Goal: Task Accomplishment & Management: Manage account settings

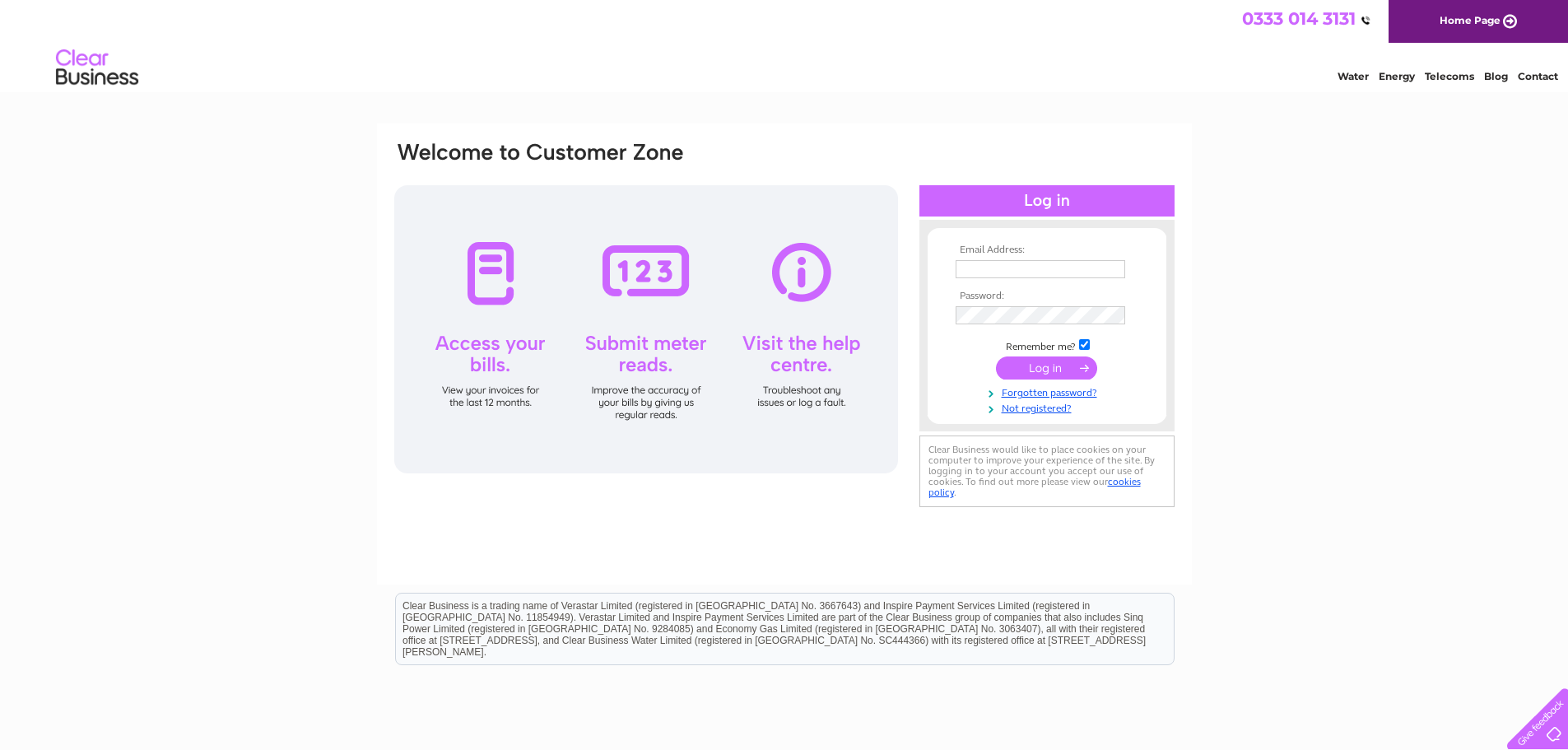
type input "[PERSON_NAME][EMAIL_ADDRESS][DOMAIN_NAME]"
click at [1039, 360] on input "submit" at bounding box center [1046, 368] width 101 height 23
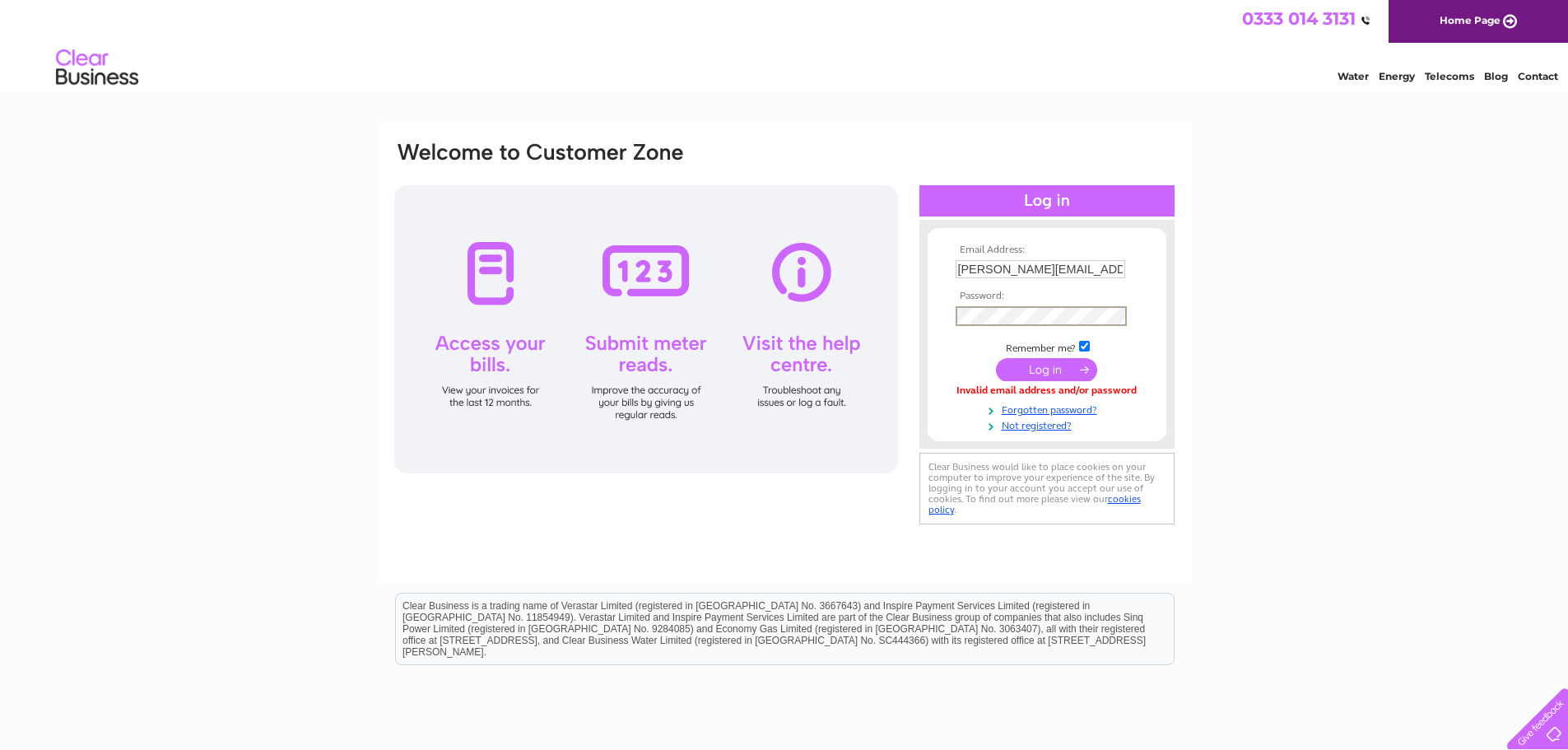
click at [1040, 369] on input "submit" at bounding box center [1046, 370] width 101 height 23
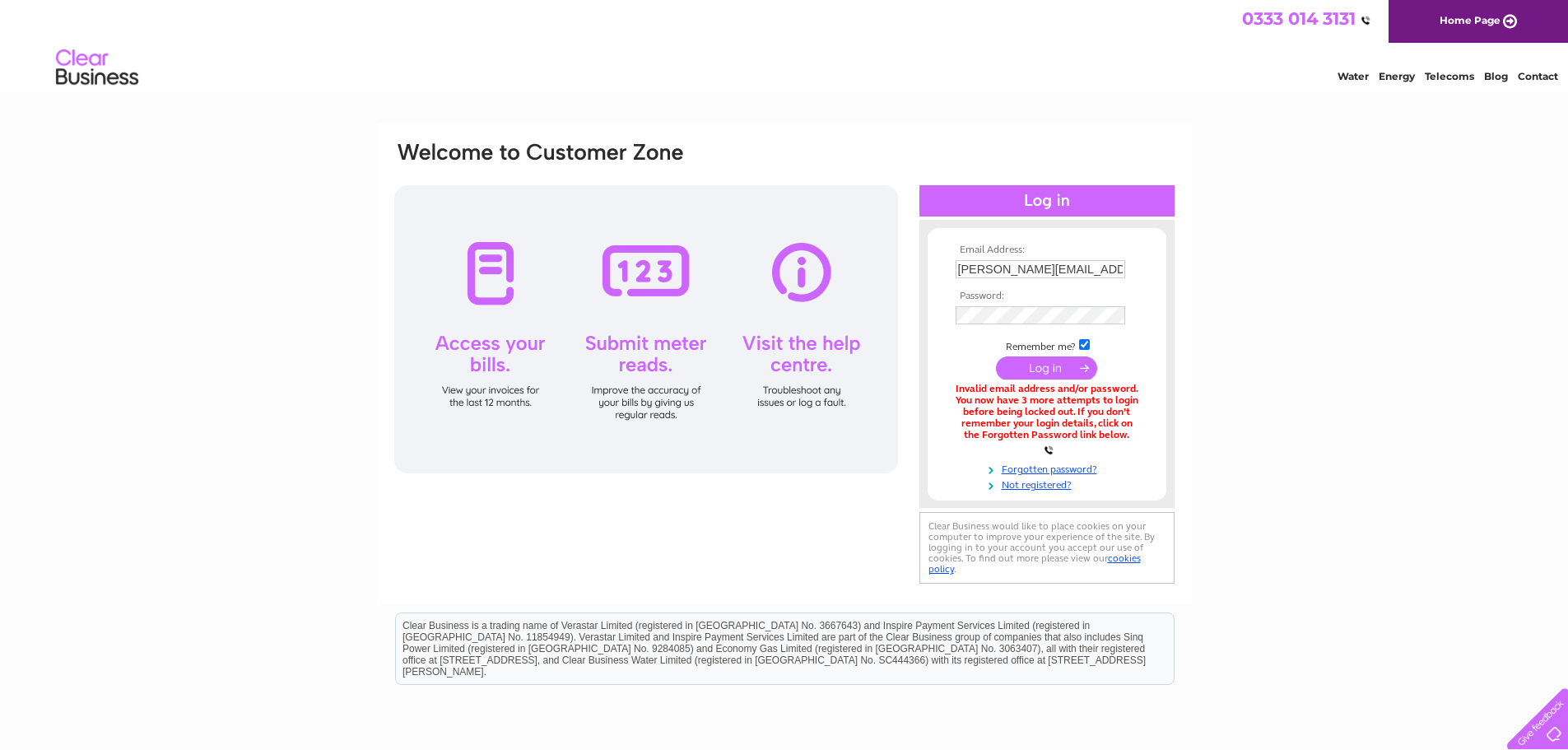
click at [999, 270] on input "[PERSON_NAME][EMAIL_ADDRESS][DOMAIN_NAME]" at bounding box center [1040, 269] width 170 height 18
type input "[PERSON_NAME][EMAIL_ADDRESS][DOMAIN_NAME]"
click at [1056, 378] on td at bounding box center [1047, 368] width 191 height 31
click at [1052, 366] on input "submit" at bounding box center [1046, 368] width 101 height 23
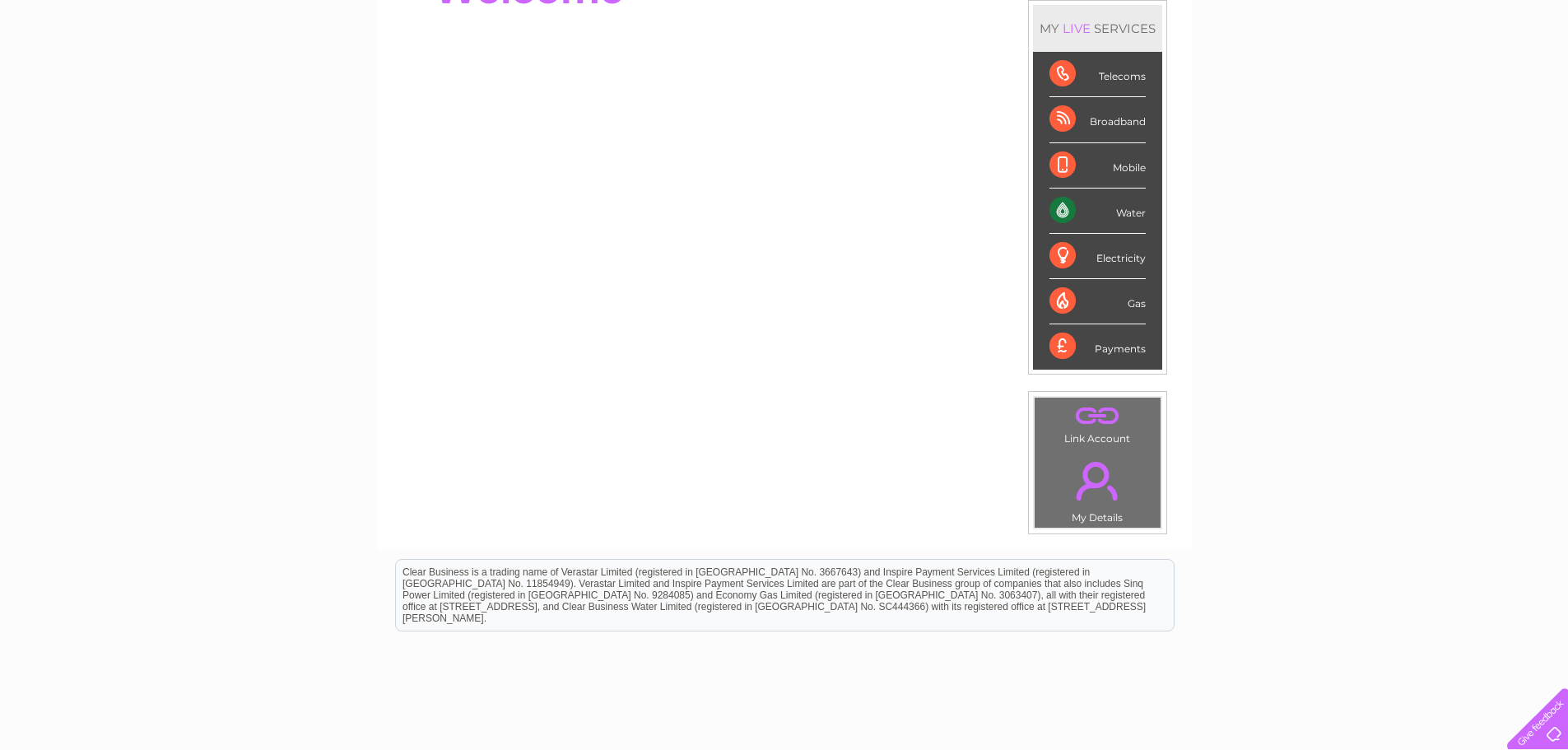
scroll to position [247, 0]
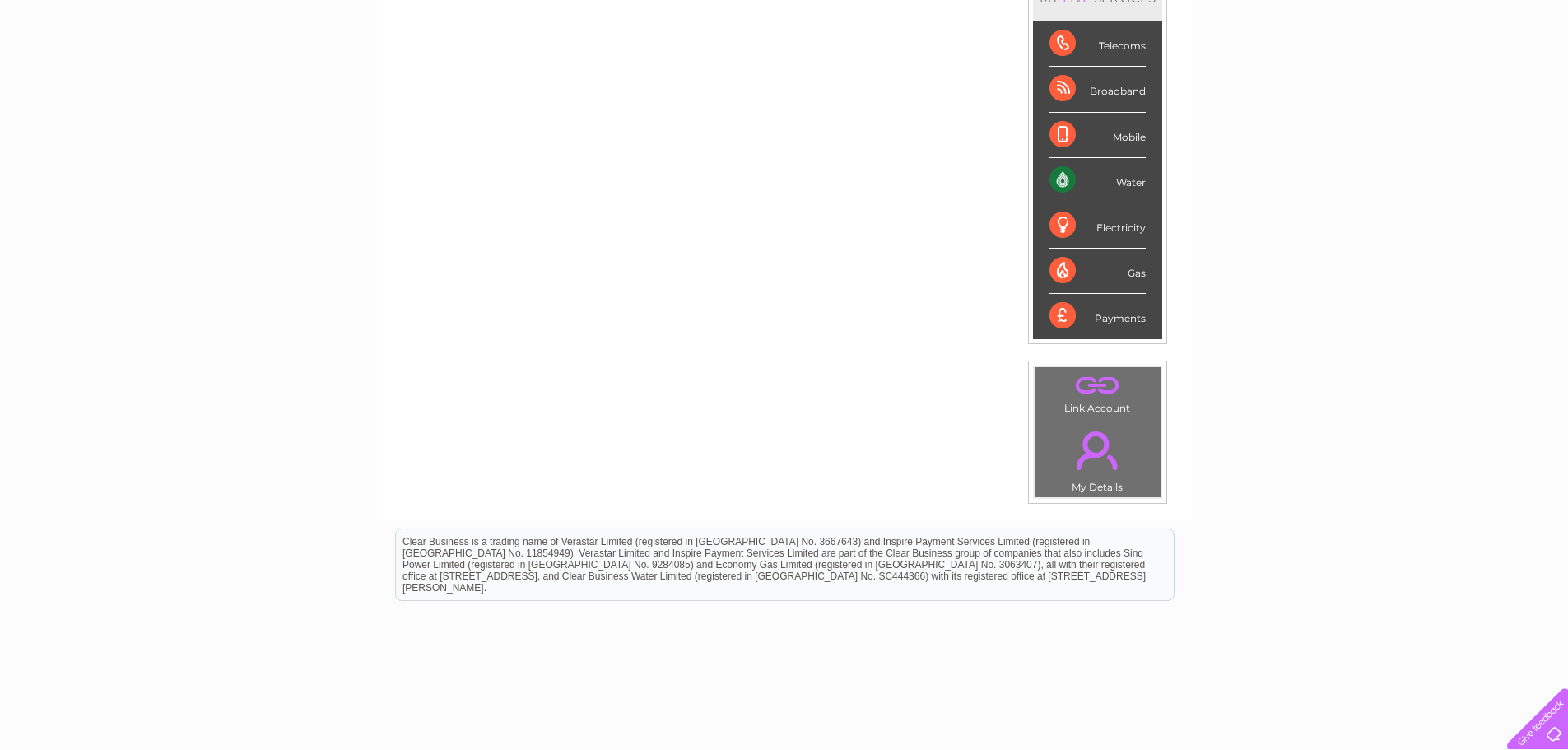
drag, startPoint x: 1126, startPoint y: 184, endPoint x: 1116, endPoint y: 186, distance: 10.2
click at [1126, 184] on div "Water" at bounding box center [1097, 181] width 96 height 46
click at [1057, 183] on div "Water" at bounding box center [1097, 181] width 96 height 46
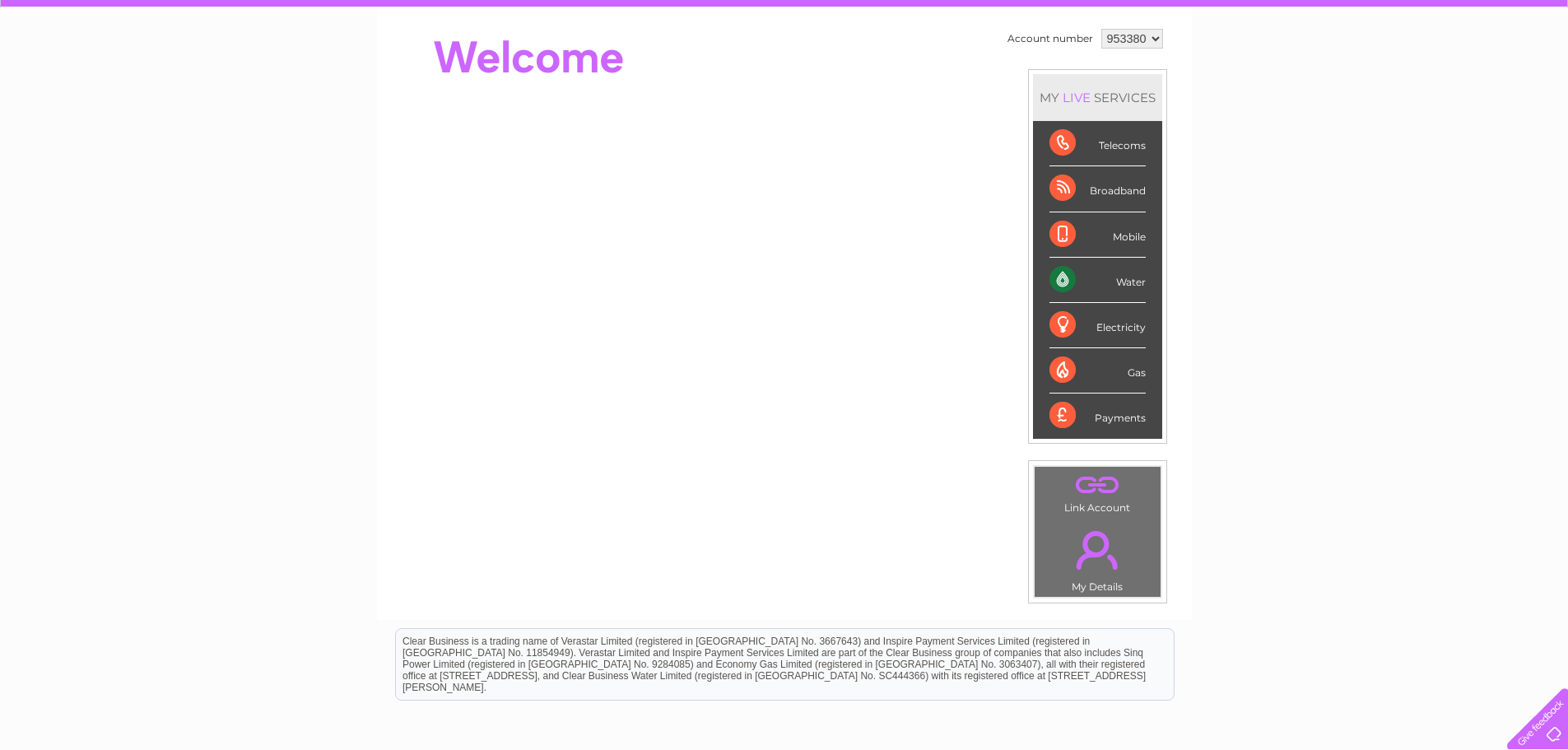
scroll to position [0, 0]
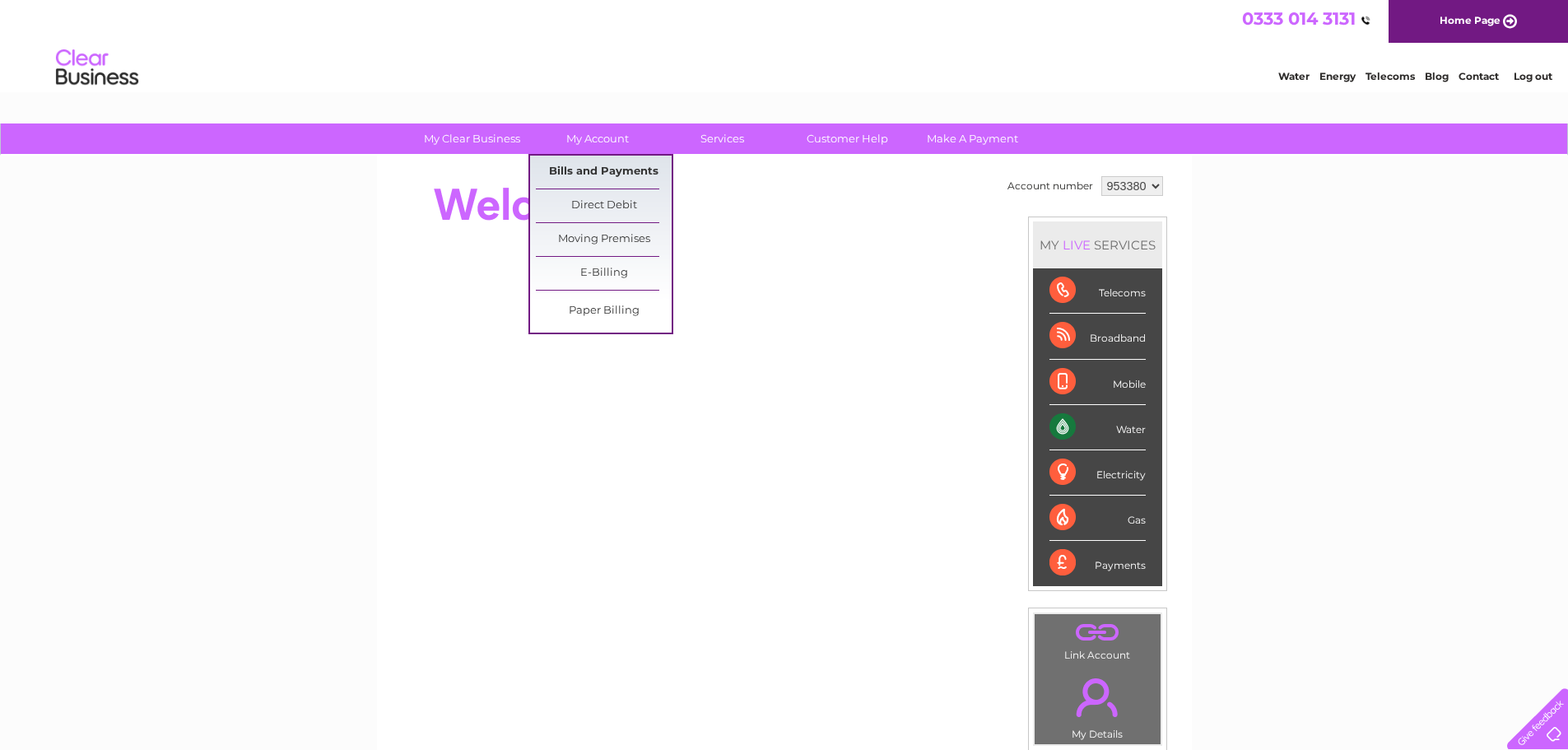
click at [598, 177] on link "Bills and Payments" at bounding box center [603, 172] width 136 height 33
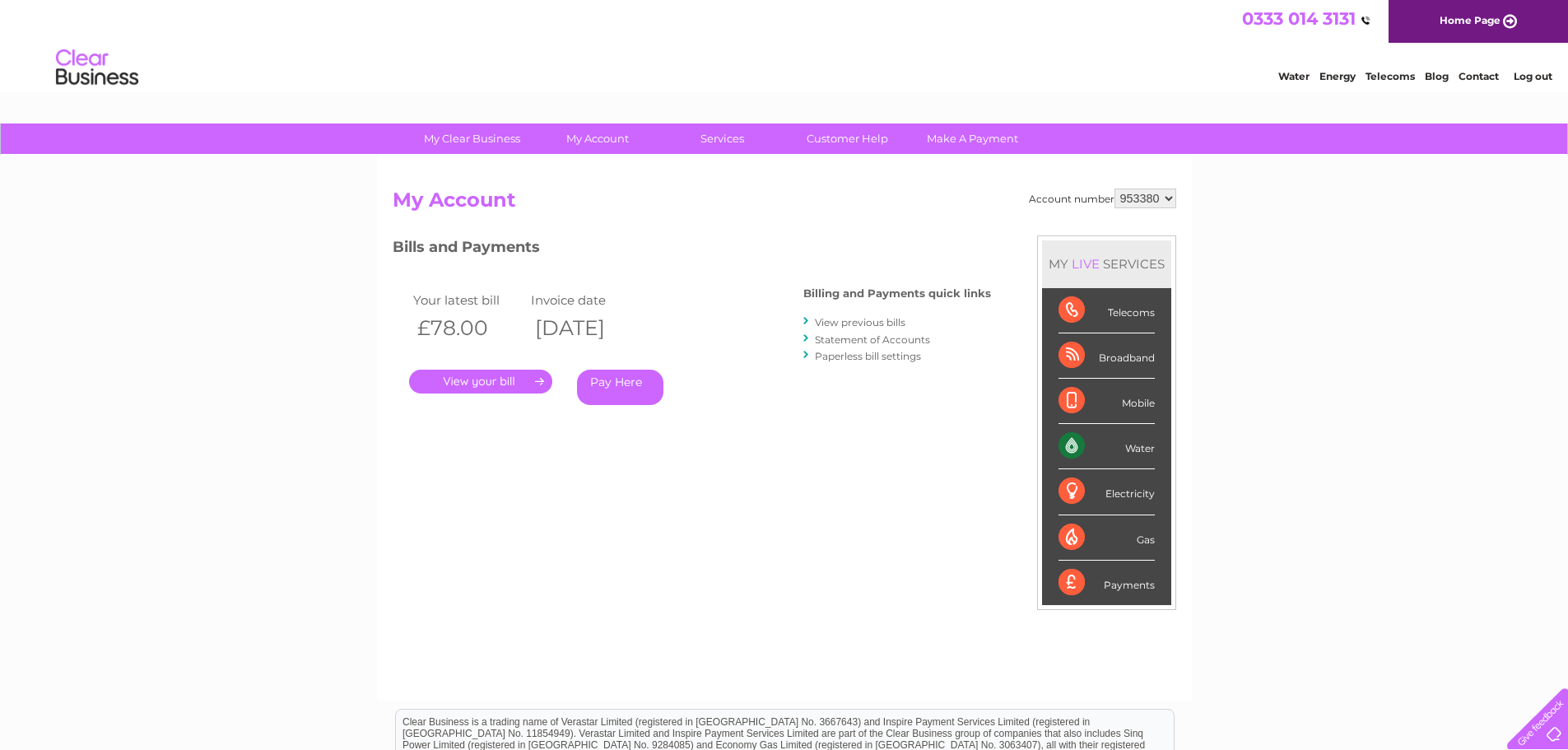
click at [1540, 80] on link "Log out" at bounding box center [1533, 75] width 39 height 12
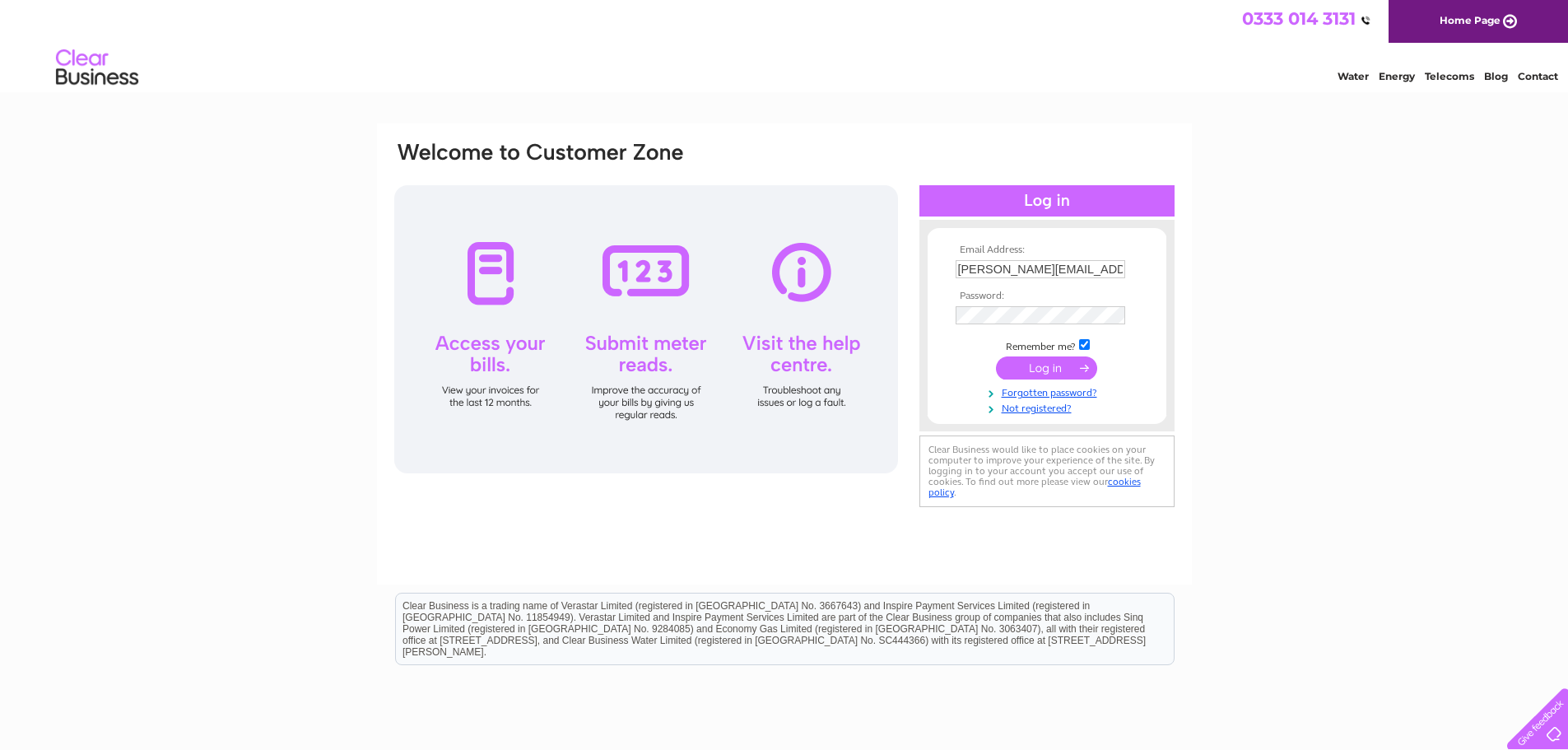
click at [988, 276] on input "adam@westportproperty.co.uk" at bounding box center [1040, 269] width 170 height 18
type input "[PERSON_NAME][EMAIL_ADDRESS][DOMAIN_NAME]"
click at [872, 317] on div "Email Address: michael@westportproperty.co.uk Password:" at bounding box center [784, 326] width 784 height 373
click at [1032, 366] on input "submit" at bounding box center [1046, 370] width 101 height 23
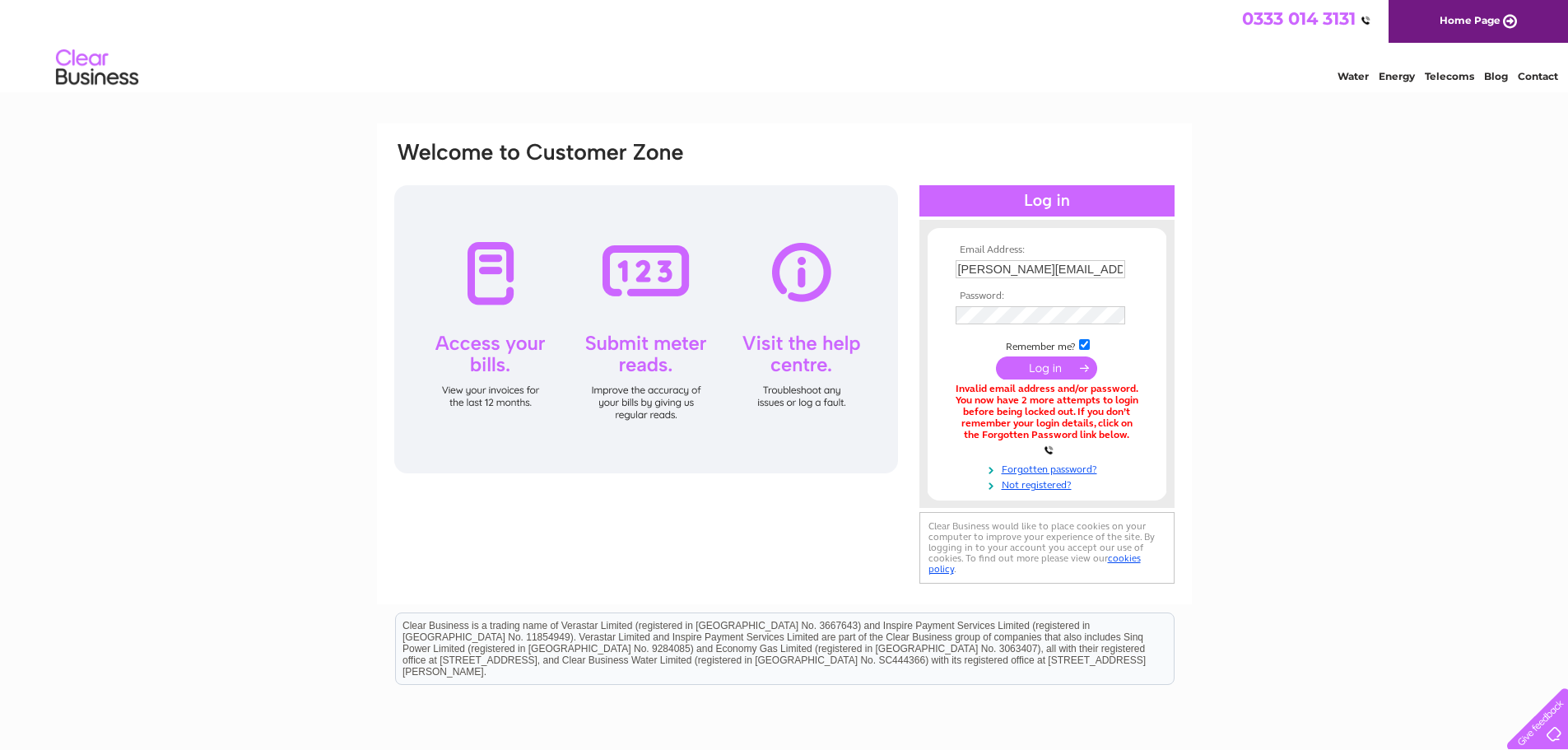
click at [1013, 302] on td at bounding box center [1047, 315] width 191 height 27
click at [936, 317] on form "Email Address: michael@westportproperty.co.uk Password: Forgotten password?" at bounding box center [1047, 369] width 239 height 249
click at [886, 322] on div "Email Address: [PERSON_NAME][EMAIL_ADDRESS][DOMAIN_NAME] Password:" at bounding box center [784, 365] width 784 height 450
click at [995, 358] on input "submit" at bounding box center [1046, 370] width 101 height 23
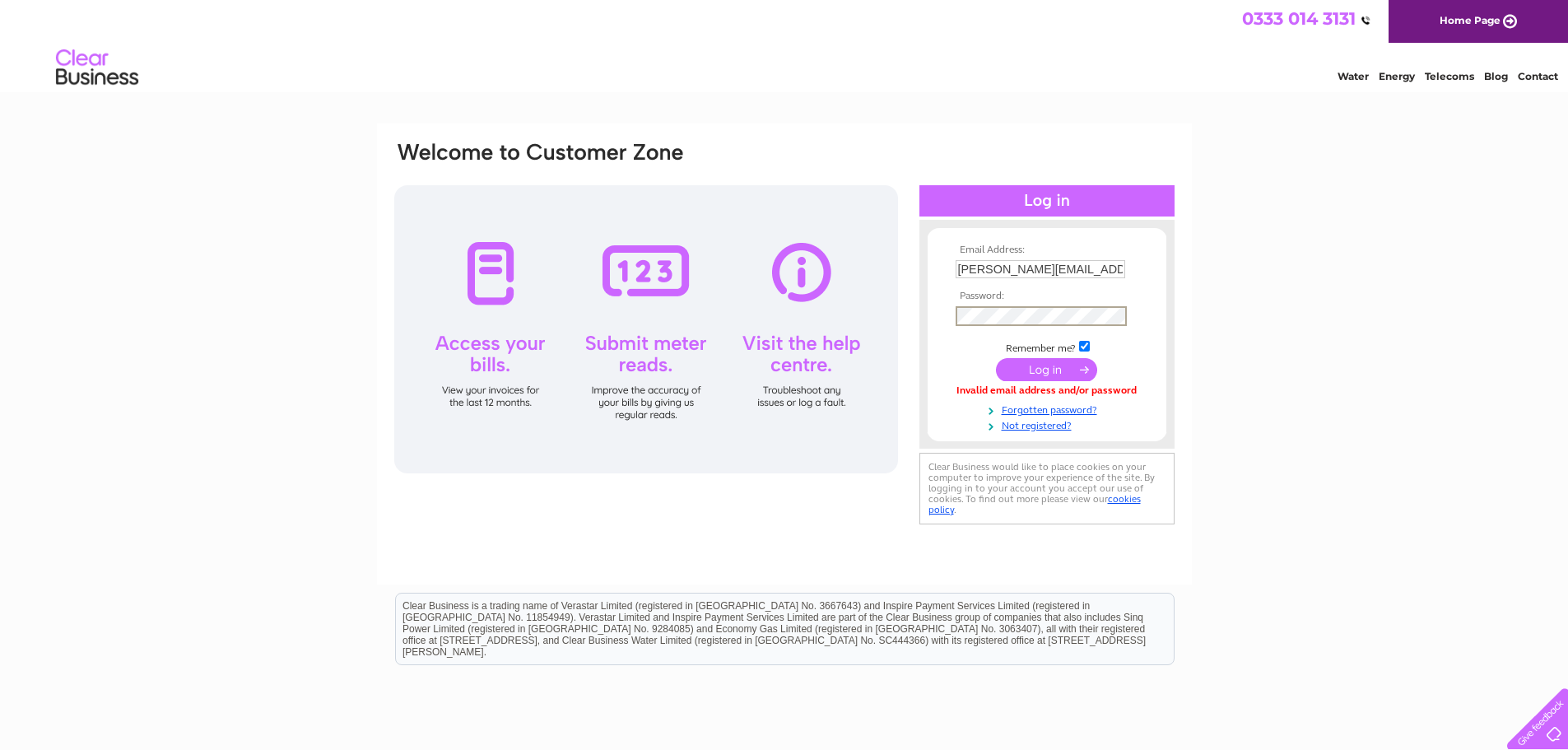
click at [928, 315] on form "Email Address: [PERSON_NAME][EMAIL_ADDRESS][DOMAIN_NAME] Password: Forgotten pa…" at bounding box center [1047, 338] width 239 height 188
click at [977, 369] on td at bounding box center [1047, 370] width 191 height 31
click at [1048, 368] on input "submit" at bounding box center [1046, 368] width 101 height 23
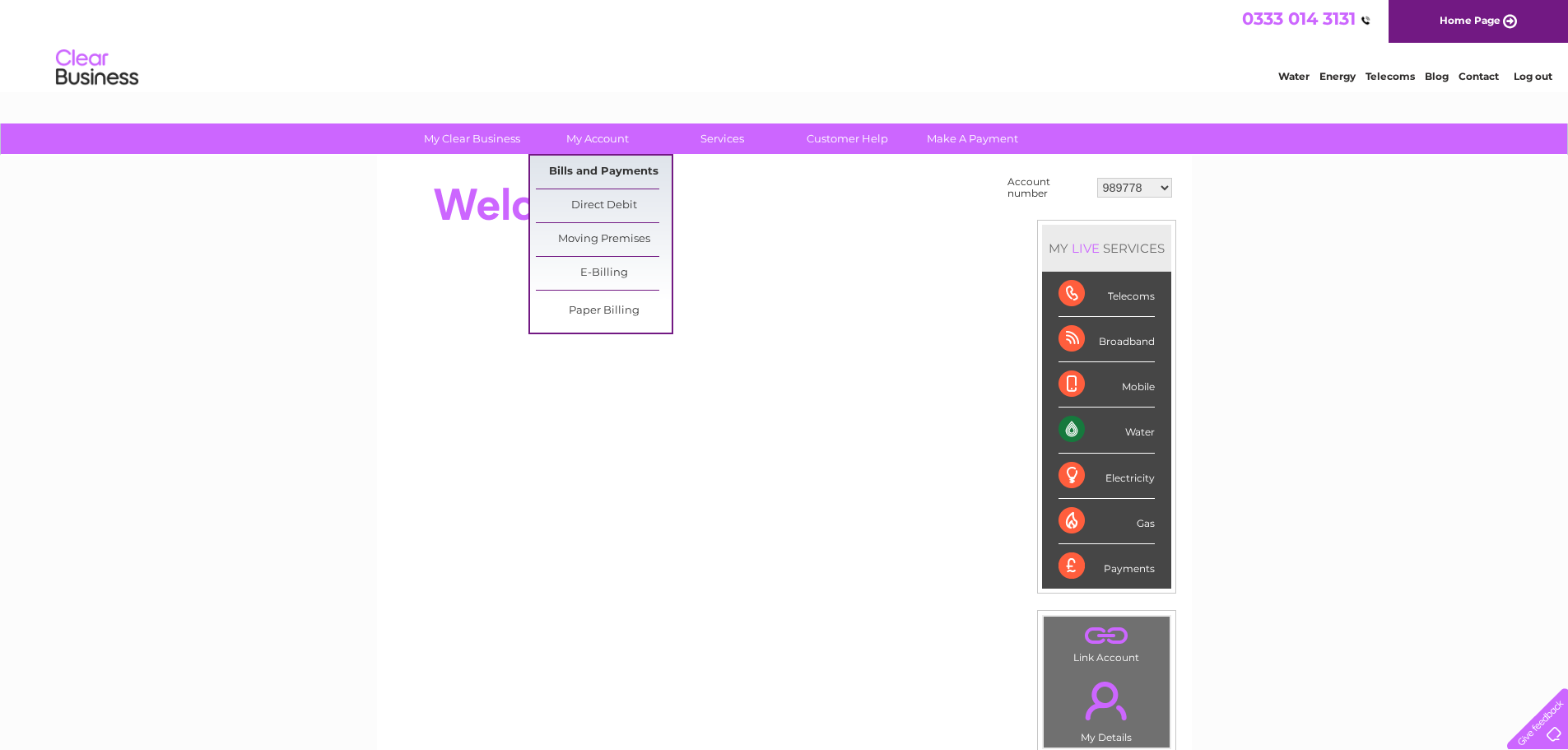
click at [601, 175] on link "Bills and Payments" at bounding box center [603, 172] width 136 height 33
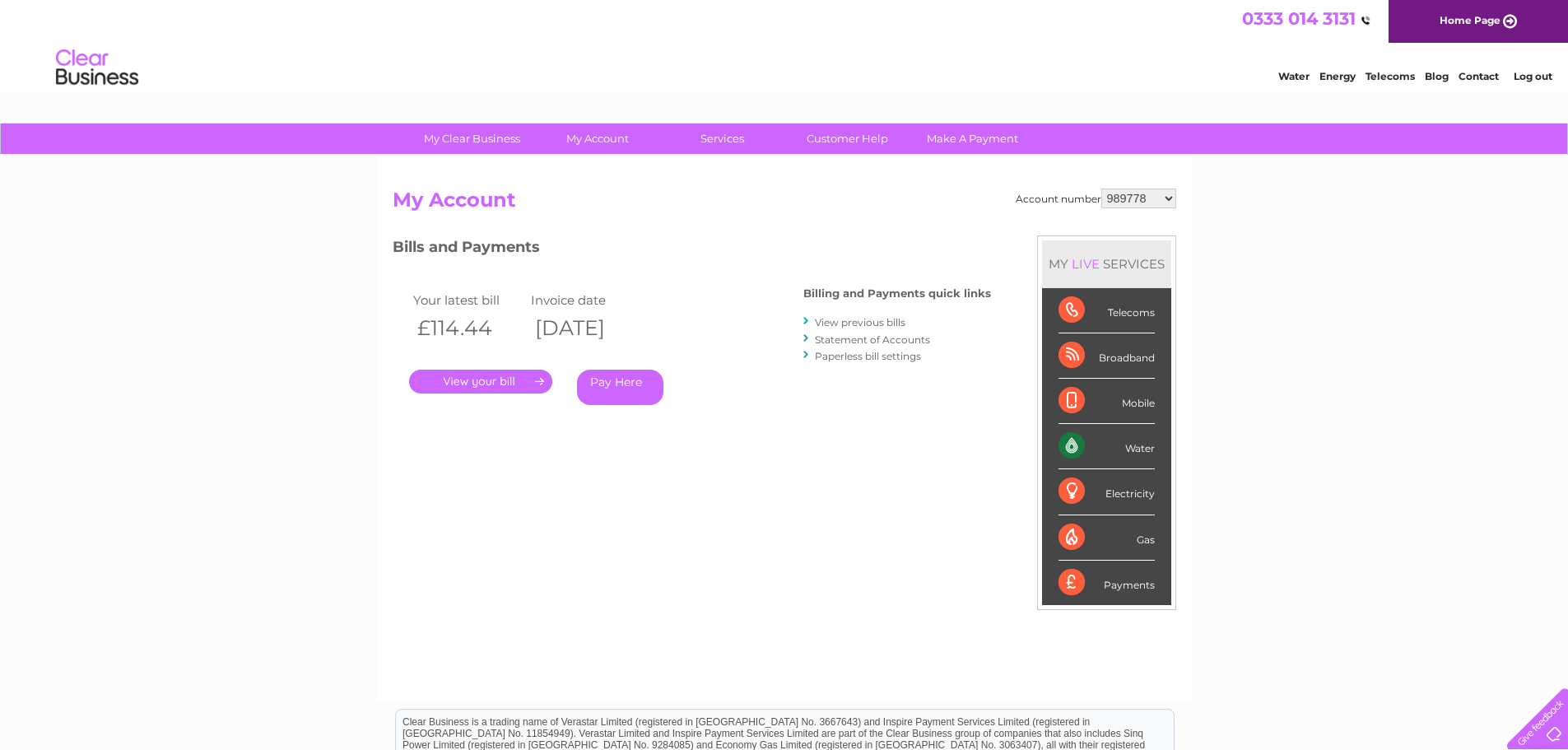
click at [491, 382] on link "." at bounding box center [480, 381] width 143 height 24
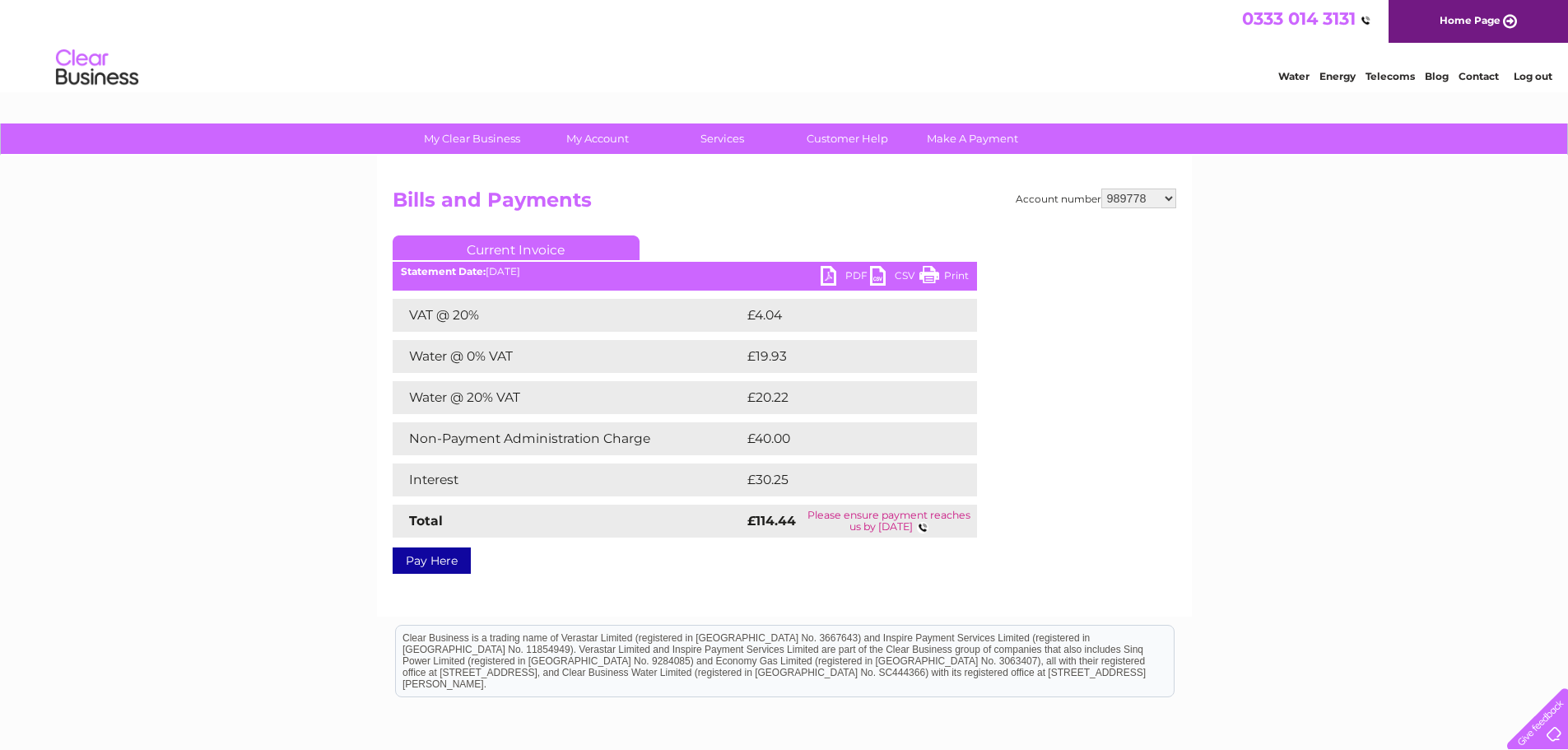
click at [850, 275] on link "PDF" at bounding box center [845, 277] width 50 height 24
